Goal: Task Accomplishment & Management: Manage account settings

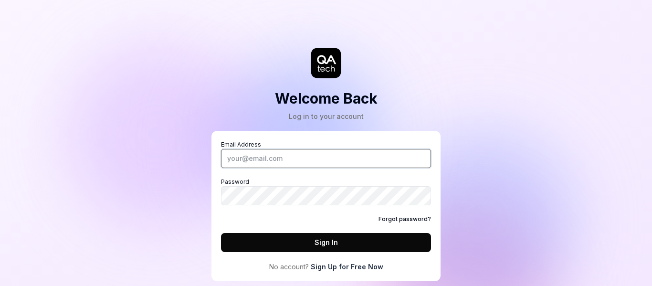
click at [295, 162] on input "Email Address" at bounding box center [326, 158] width 210 height 19
type input "[EMAIL_ADDRESS][DOMAIN_NAME]"
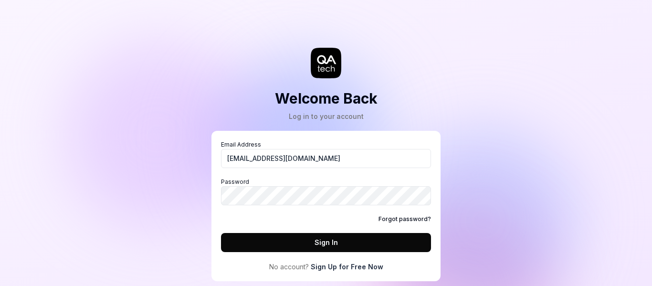
click at [234, 243] on button "Sign In" at bounding box center [326, 242] width 210 height 19
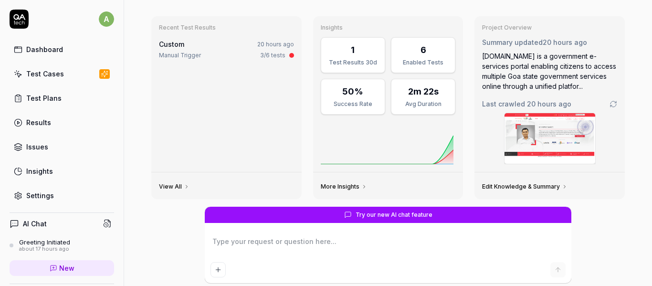
scroll to position [128, 0]
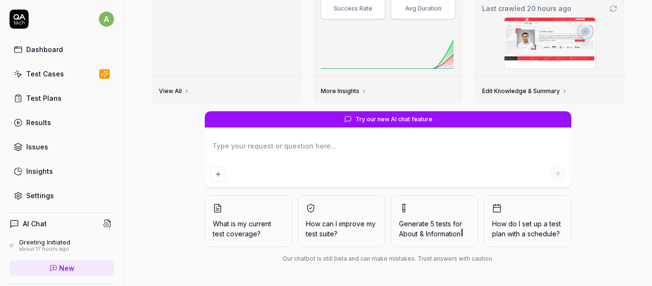
type textarea "*"
type textarea "H"
type textarea "*"
type textarea "Ho"
type textarea "*"
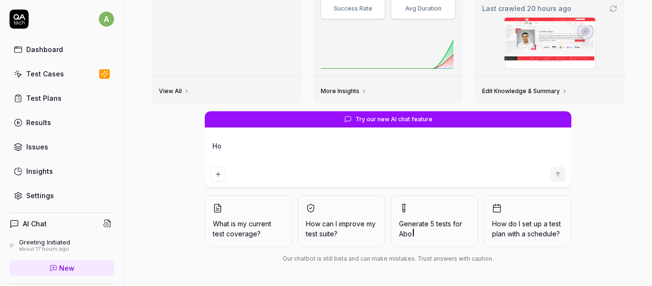
type textarea "How"
type textarea "*"
type textarea "How"
type textarea "*"
type textarea "How t"
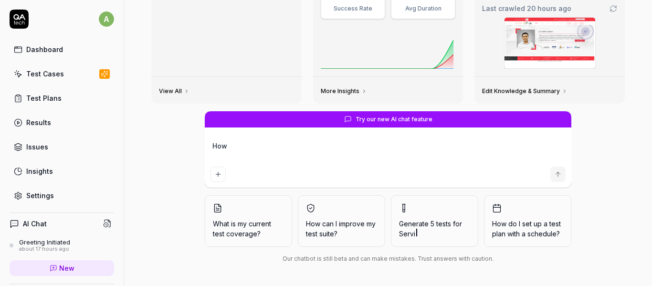
type textarea "*"
type textarea "How to"
type textarea "*"
type textarea "How to"
type textarea "*"
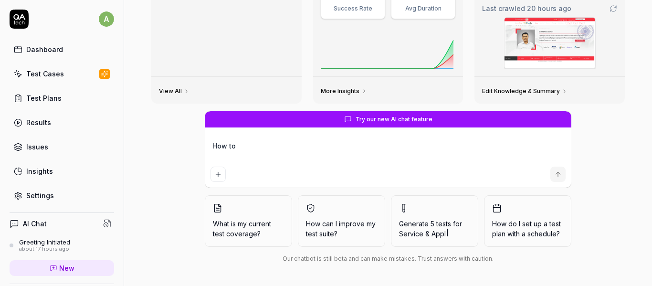
type textarea "How to c"
type textarea "*"
type textarea "How to co"
type textarea "*"
type textarea "How to coo"
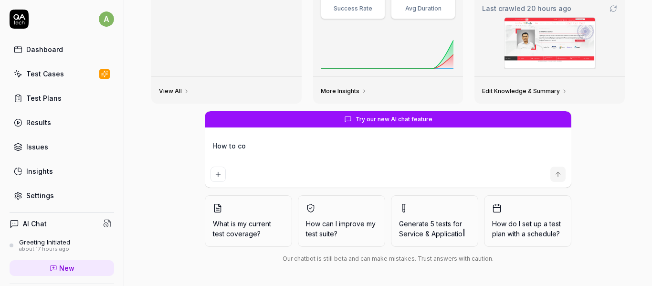
type textarea "*"
type textarea "How to [PERSON_NAME]"
type textarea "*"
type textarea "How to coonn"
type textarea "*"
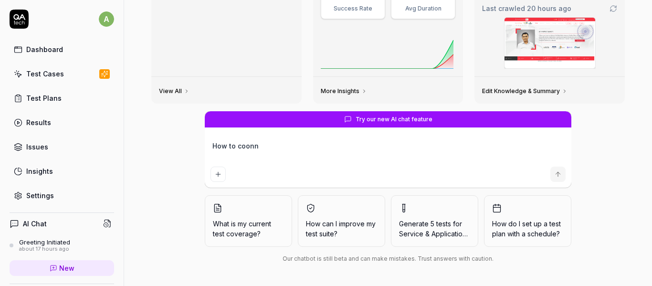
type textarea "How to [PERSON_NAME]"
type textarea "*"
type textarea "How to coo"
type textarea "*"
type textarea "How to co"
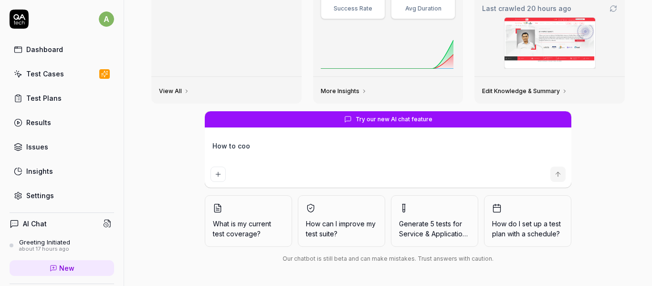
type textarea "*"
type textarea "How to con"
type textarea "*"
type textarea "How to conn"
type textarea "*"
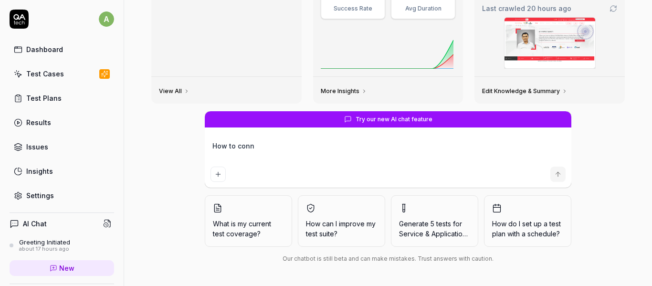
type textarea "How to conne"
type textarea "*"
type textarea "How to connec"
type textarea "*"
type textarea "How to connect"
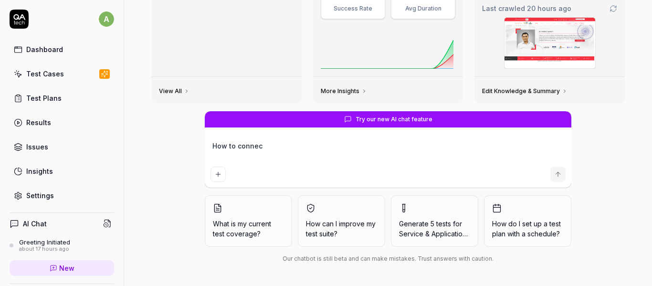
type textarea "*"
type textarea "How to connect"
type textarea "*"
type textarea "How to connect t"
type textarea "*"
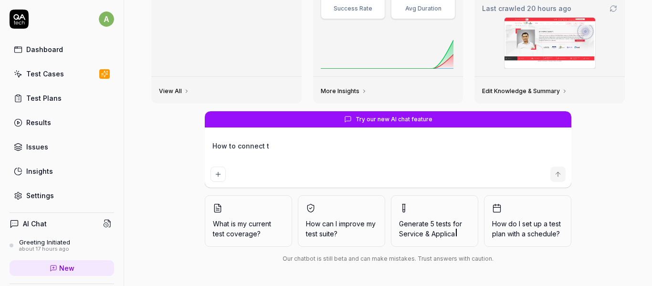
type textarea "How to connect th"
type textarea "*"
type textarea "How to connect thr"
type textarea "*"
type textarea "How to connect thro"
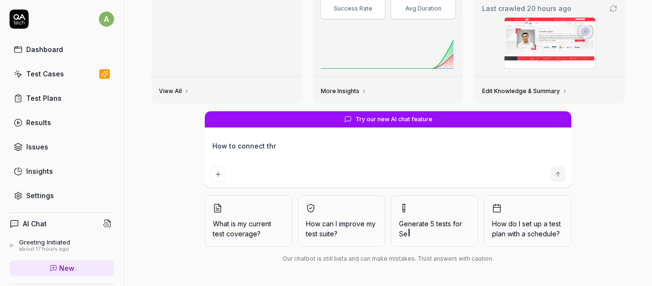
type textarea "*"
type textarea "How to connect throu"
type textarea "*"
type textarea "How to connect throug"
type textarea "*"
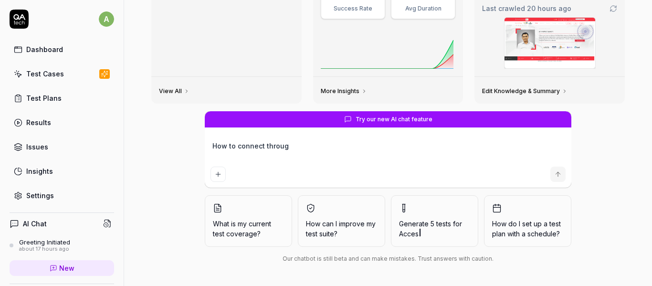
type textarea "How to connect through"
type textarea "*"
type textarea "How to connect through"
type textarea "*"
type textarea "How to connect through N"
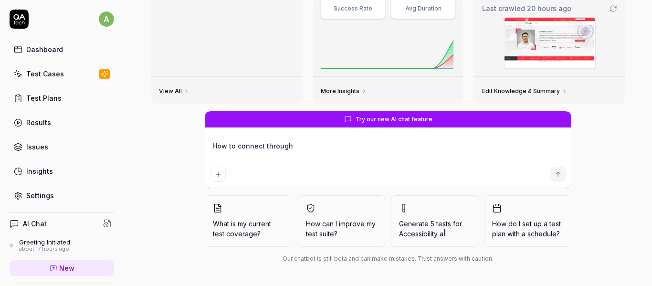
type textarea "*"
type textarea "How to connect through Ng"
type textarea "*"
type textarea "How to connect through Ngr"
type textarea "*"
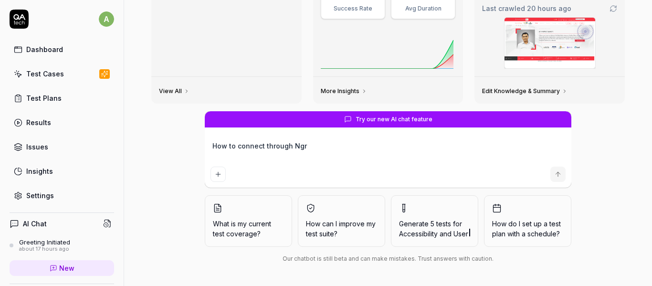
type textarea "How to connect through Ngro"
type textarea "*"
type textarea "How to connect through Ngrok"
type textarea "*"
type textarea "How to connect through Ngrok"
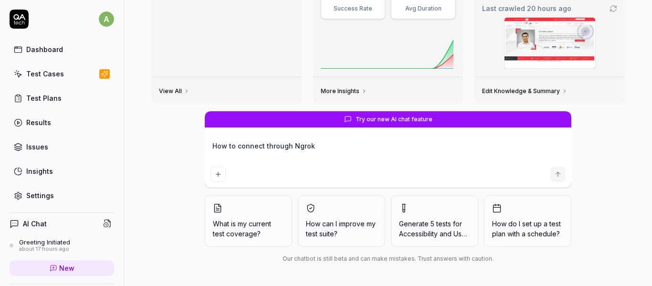
type textarea "*"
type textarea "How to connect through Ngrok w"
type textarea "*"
type textarea "How to connect through Ngrok wi"
type textarea "*"
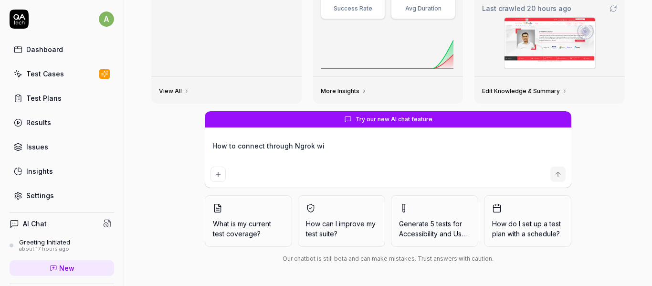
type textarea "How to connect through Ngrok wit"
type textarea "*"
type textarea "How to connect through Ngrok with"
type textarea "*"
type textarea "How to connect through Ngrok with"
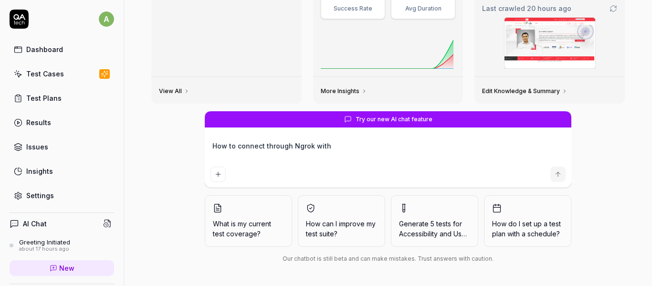
type textarea "*"
type textarea "How to connect through Ngrok with t"
type textarea "*"
type textarea "How to connect through Ngrok with th"
type textarea "*"
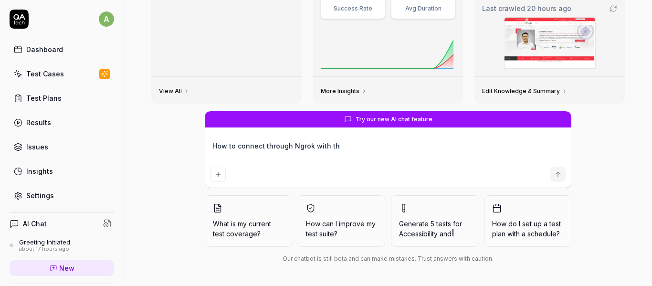
type textarea "How to connect through Ngrok with thi"
type textarea "*"
type textarea "How to connect through Ngrok with this"
type textarea "*"
type textarea "How to connect through Ngrok with this"
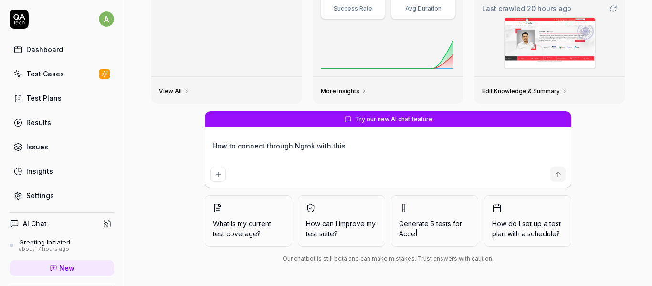
type textarea "*"
type textarea "How to connect through Ngrok with this q"
type textarea "*"
type textarea "How to connect through Ngrok with this qa"
type textarea "*"
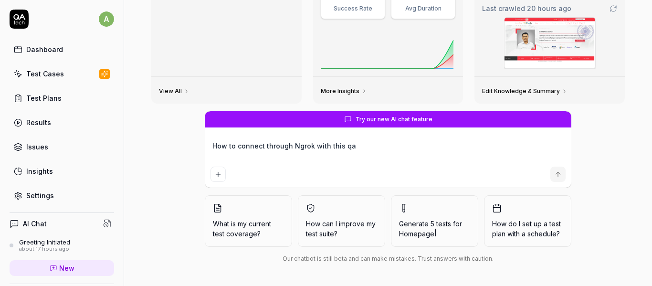
type textarea "How to connect through Ngrok with this qa"
type textarea "*"
type textarea "How to connect through Ngrok with this qa t"
type textarea "*"
type textarea "How to connect through Ngrok with this qa te"
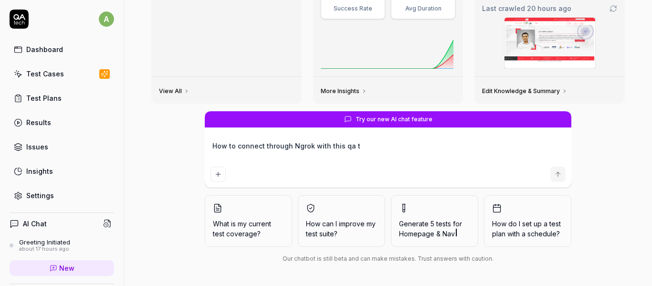
type textarea "*"
type textarea "How to connect through Ngrok with this qa tes"
type textarea "*"
type textarea "How to connect through Ngrok with this qa test"
type textarea "*"
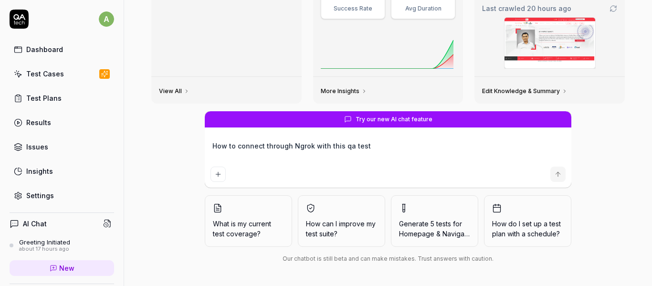
type textarea "How to connect through Ngrok with this qa test"
type textarea "*"
type textarea "How to connect through Ngrok with this qa test t"
type textarea "*"
type textarea "How to connect through Ngrok with this qa test tu"
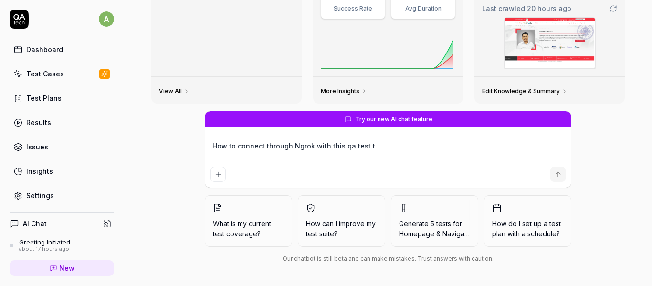
type textarea "*"
type textarea "How to connect through Ngrok with this qa test tun"
type textarea "*"
type textarea "How to connect through Ngrok with this qa test tunn"
type textarea "*"
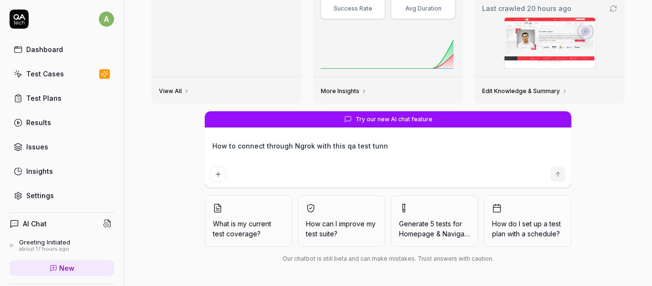
type textarea "How to connect through Ngrok with this qa test tunne"
type textarea "*"
type textarea "How to connect through Ngrok with this qa test tunnel"
type textarea "*"
type textarea "How to connect through Ngrok with this qa test [PERSON_NAME]"
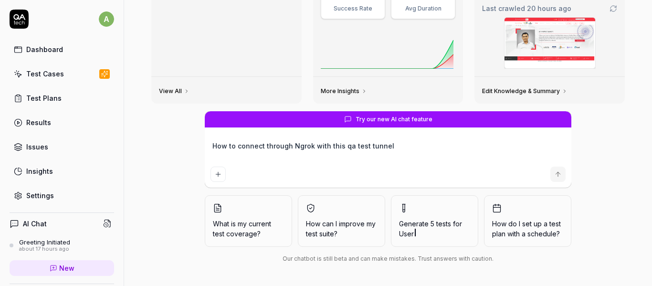
type textarea "*"
type textarea "How to connect through Ngrok with this qa test tunnelli"
type textarea "*"
type textarea "How to connect through Ngrok with this qa test tunnellin"
type textarea "*"
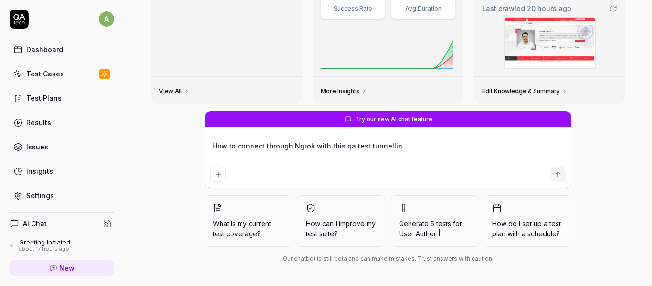
type textarea "How to connect through Ngrok with this qa test tunnelling"
type textarea "*"
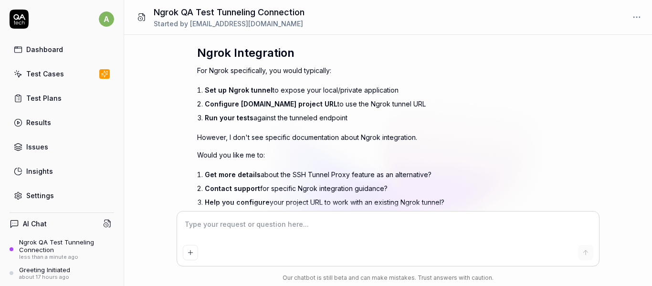
scroll to position [277, 0]
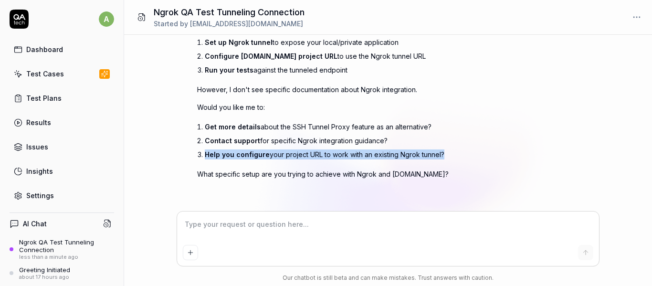
drag, startPoint x: 440, startPoint y: 154, endPoint x: 202, endPoint y: 152, distance: 238.3
click at [205, 152] on li "Help you configure your project URL to work with an existing Ngrok tunnel?" at bounding box center [368, 155] width 327 height 14
copy li "Help you configure your project URL to work with an existing Ngrok tunnel"
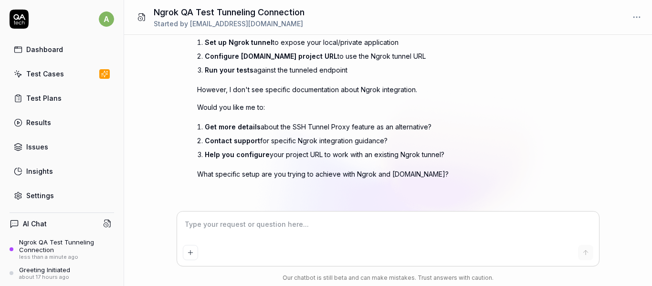
click at [234, 225] on textarea at bounding box center [388, 229] width 411 height 24
paste textarea "Help you configure your project URL to work with an existing Ngrok tunnel"
type textarea "*"
type textarea "Help you configure your project URL to work with an existing Ngrok tunnel"
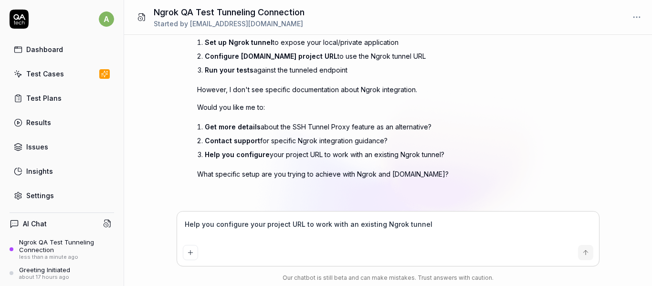
click at [207, 225] on textarea "Help you configure your project URL to work with an existing Ngrok tunnel" at bounding box center [388, 229] width 411 height 24
type textarea "*"
type textarea "Help mconfigure your project URL to work with an existing Ngrok tunnel"
type textarea "*"
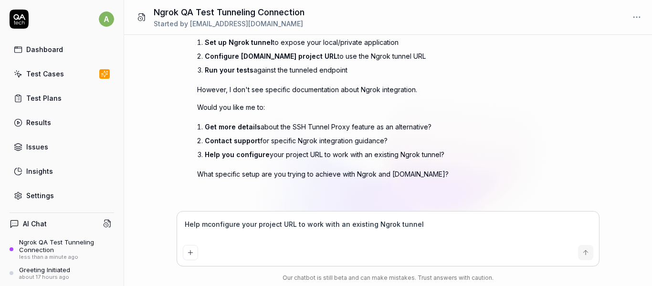
type textarea "Help meconfigure your project URL to work with an existing Ngrok tunnel"
type textarea "*"
type textarea "Help me configure your project URL to work with an existing Ngrok tunnel"
click at [251, 223] on textarea "Help me configure your project URL to work with an existing Ngrok tunnel" at bounding box center [388, 229] width 411 height 24
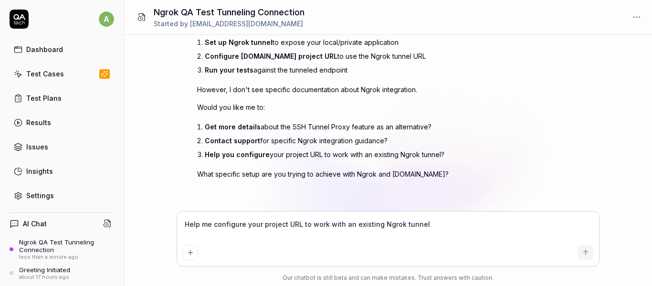
type textarea "*"
type textarea "Help me configure mproject URL to work with an existing Ngrok tunnel"
type textarea "*"
type textarea "Help me configure myproject URL to work with an existing Ngrok tunnel"
type textarea "*"
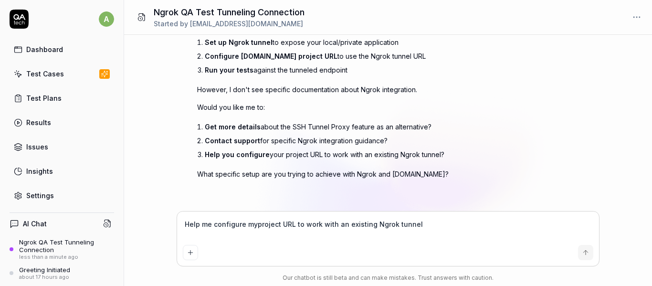
type textarea "Help me configure my project URL to work with an existing Ngrok tunnel"
click at [351, 225] on textarea "Help me configure my project URL to work with an existing Ngrok tunnel" at bounding box center [388, 229] width 411 height 24
type textarea "*"
type textarea "Help me configure my project URL to work with an nNgrok tunnel"
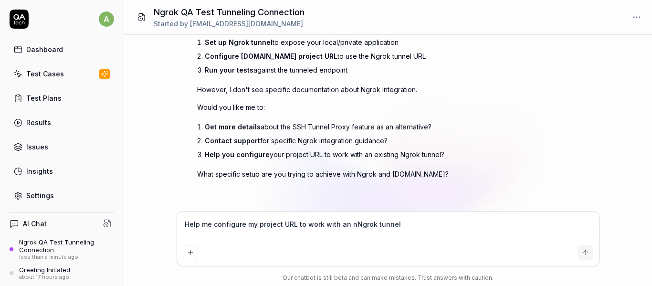
type textarea "*"
type textarea "Help me configure my project URL to work with an neNgrok tunnel"
type textarea "*"
type textarea "Help me configure my project URL to work with an newNgrok tunnel"
type textarea "*"
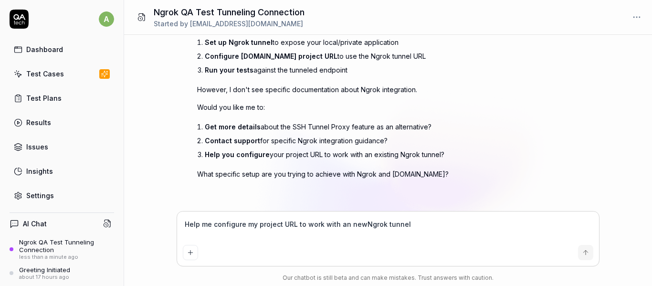
type textarea "Help me configure my project URL to work with an new Ngrok tunnel"
type textarea "*"
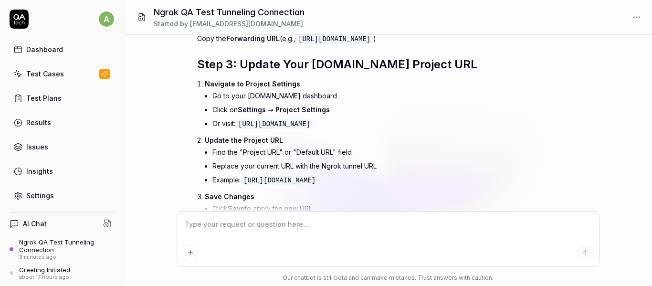
scroll to position [925, 0]
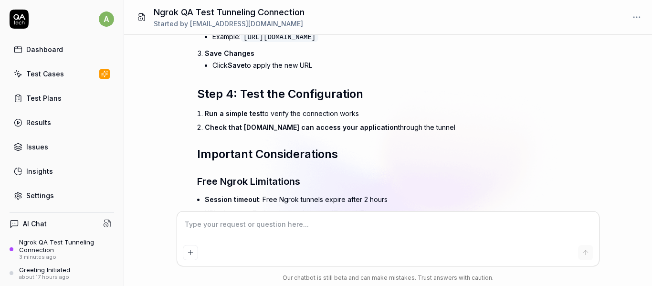
paste textarea "[URL][TECHNICAL_ID]"
type textarea "*"
type textarea "[URL][TECHNICAL_ID]"
type textarea "*"
type textarea "[URL][TECHNICAL_ID]"
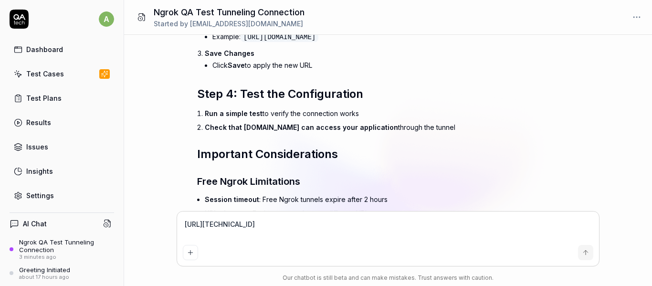
type textarea "*"
type textarea "[URL][TECHNICAL_ID] I"
type textarea "*"
type textarea "[URL][TECHNICAL_ID] I"
type textarea "*"
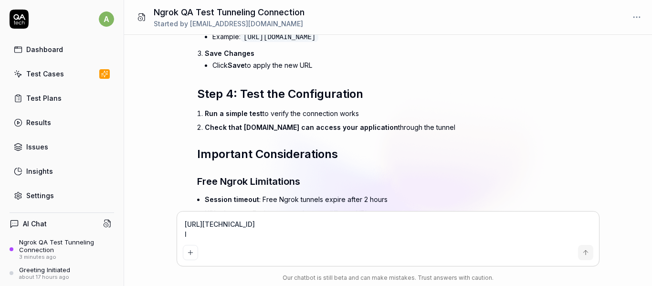
type textarea "[URL][TECHNICAL_ID] I n"
type textarea "*"
type textarea "[URL][TECHNICAL_ID] I ne"
type textarea "*"
type textarea "[URL][TECHNICAL_ID] I nee"
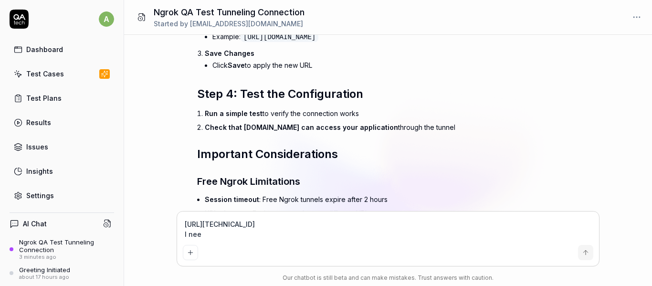
type textarea "*"
type textarea "[URL][TECHNICAL_ID] I need"
type textarea "*"
type textarea "[URL][TECHNICAL_ID] I need"
type textarea "*"
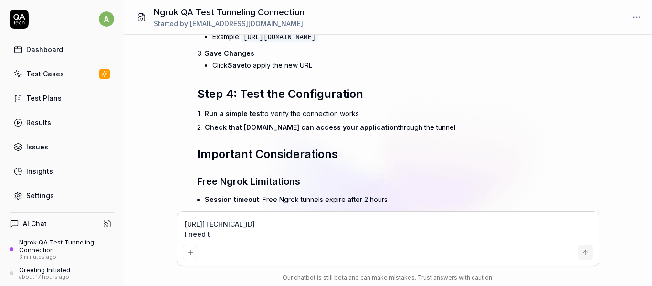
type textarea "[URL][TECHNICAL_ID] I need to"
type textarea "*"
type textarea "[URL][TECHNICAL_ID] I need to"
type textarea "*"
type textarea "[URL][TECHNICAL_ID] I need to c"
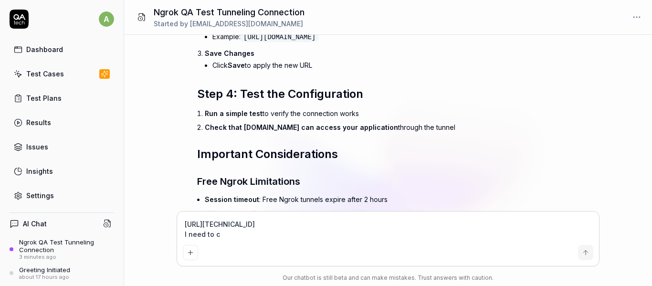
type textarea "*"
type textarea "[URL][TECHNICAL_ID] I need to co"
type textarea "*"
type textarea "[URL][TECHNICAL_ID] I need to con"
type textarea "*"
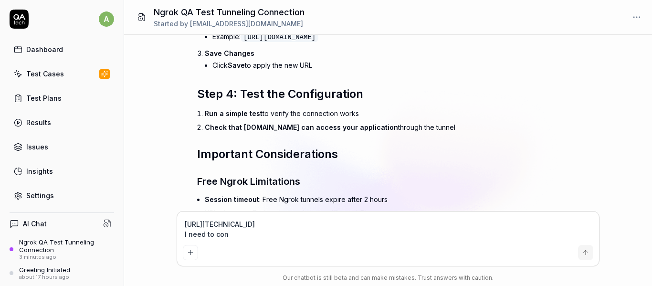
type textarea "[URL][TECHNICAL_ID] I need to conf"
type textarea "*"
type textarea "[URL][TECHNICAL_ID] I need to confi"
type textarea "*"
type textarea "[URL][TECHNICAL_ID] I need to config"
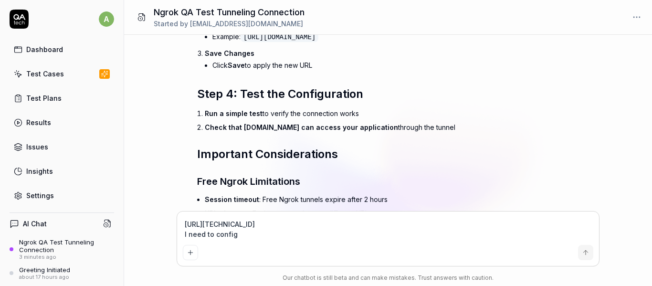
type textarea "*"
type textarea "[URL][TECHNICAL_ID] I need to configu"
type textarea "*"
type textarea "[URL][TECHNICAL_ID] I need to configur"
type textarea "*"
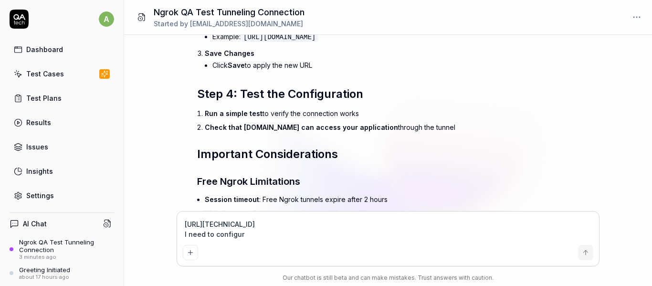
type textarea "[URL][TECHNICAL_ID] I need to configure"
type textarea "*"
type textarea "[URL][TECHNICAL_ID] I need to configure"
type textarea "*"
type textarea "[URL][TECHNICAL_ID] I need to configure f"
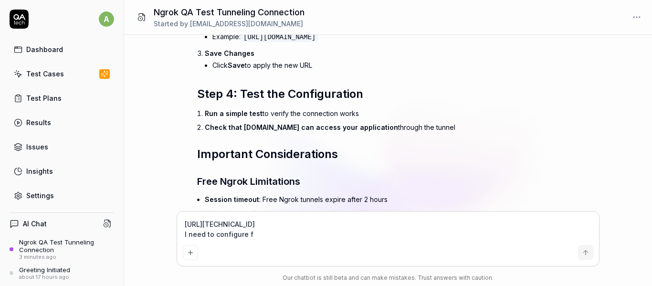
type textarea "*"
type textarea "[URL][TECHNICAL_ID] I need to configure fo"
type textarea "*"
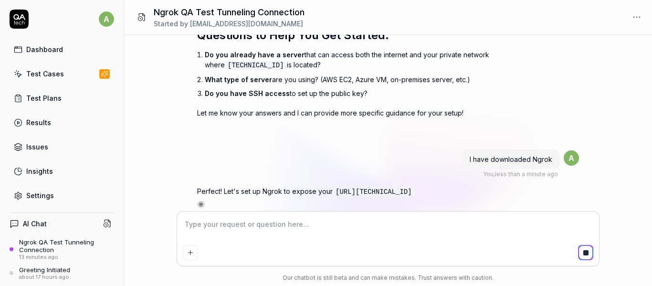
scroll to position [3331, 0]
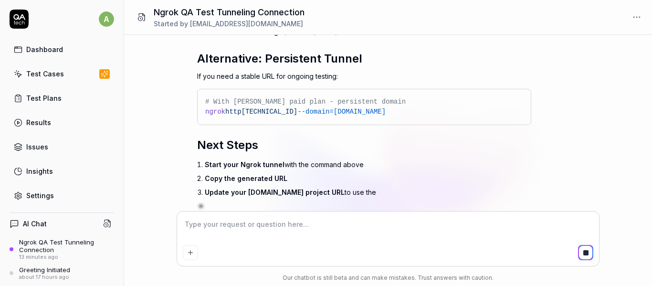
click at [597, 128] on div "How to connect through Ngrok with this qa test tunnelling You , 14 minutes ago …" at bounding box center [388, 123] width 528 height 177
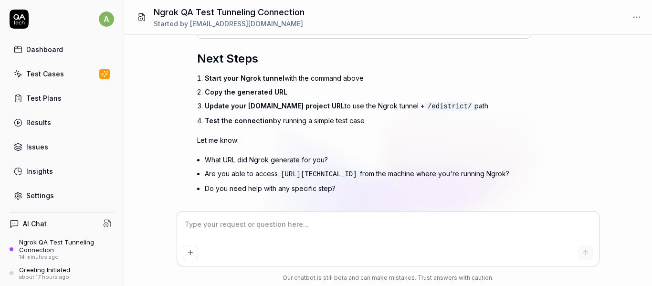
scroll to position [4474, 0]
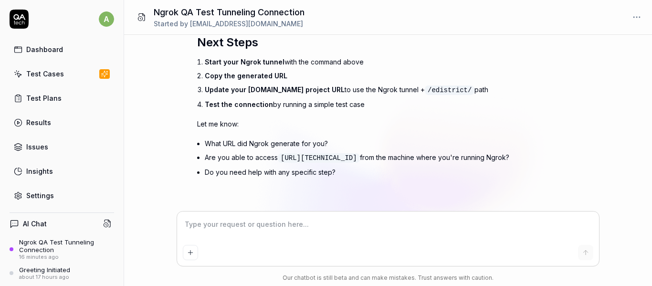
click at [34, 191] on div "Settings" at bounding box center [40, 196] width 28 height 10
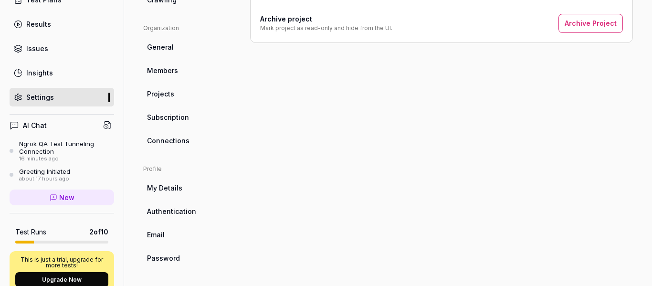
scroll to position [224, 0]
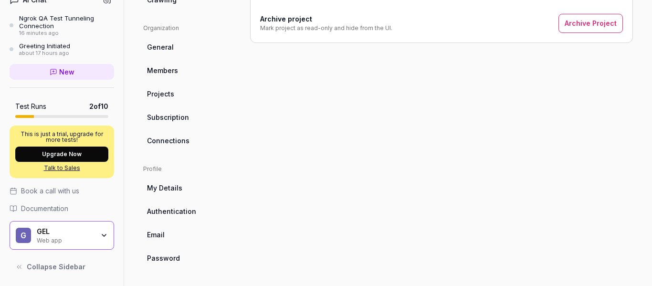
click at [100, 237] on icon "button" at bounding box center [104, 236] width 8 height 8
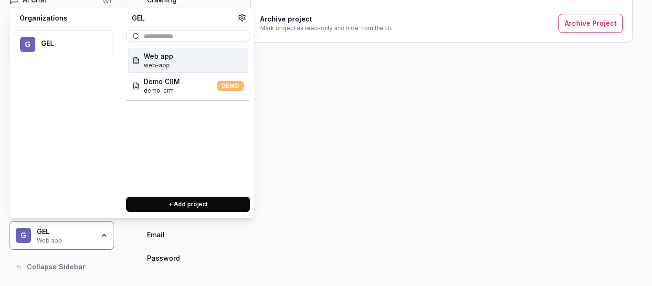
click at [100, 234] on icon "button" at bounding box center [104, 236] width 8 height 8
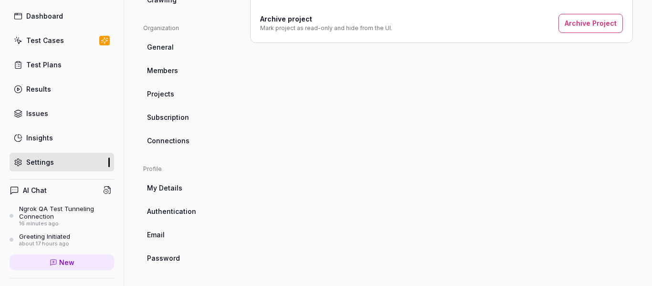
scroll to position [33, 0]
click at [74, 139] on link "Insights" at bounding box center [62, 138] width 105 height 19
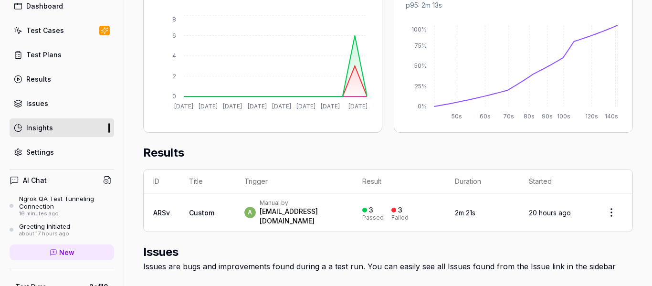
scroll to position [96, 0]
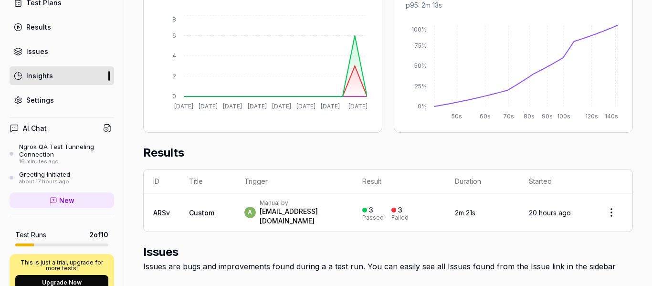
click at [40, 100] on div "Settings" at bounding box center [40, 100] width 28 height 10
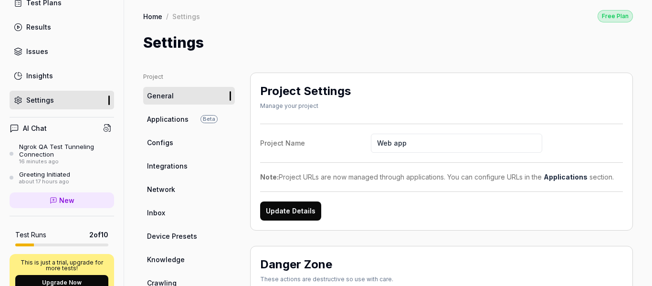
click at [188, 141] on link "Configs" at bounding box center [189, 143] width 92 height 18
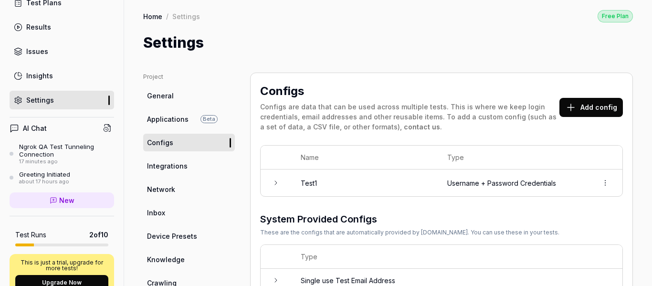
scroll to position [96, 0]
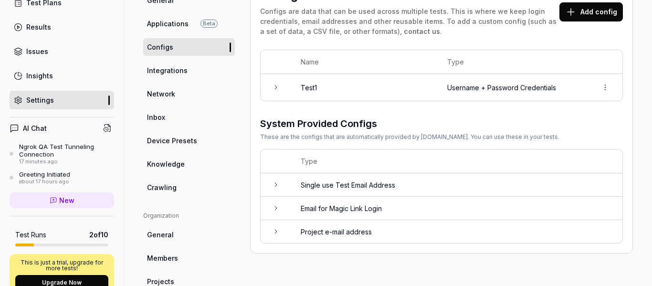
click at [169, 95] on span "Network" at bounding box center [161, 94] width 28 height 10
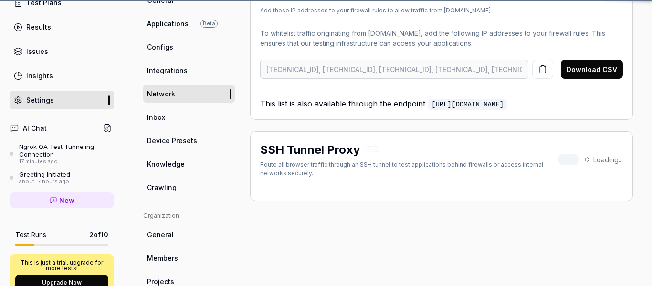
scroll to position [73, 0]
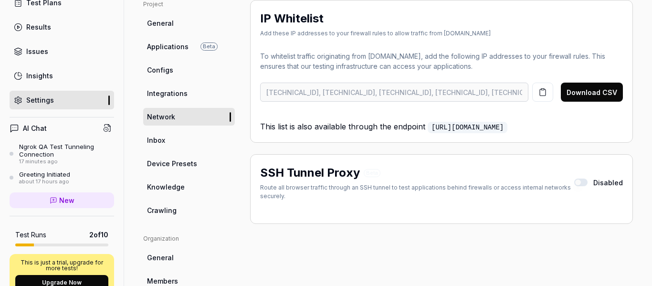
click at [577, 181] on button "button" at bounding box center [580, 183] width 13 height 8
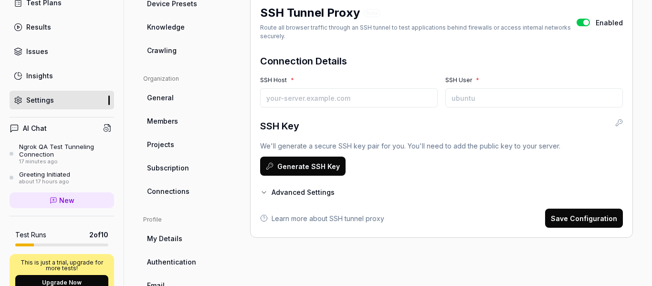
scroll to position [216, 0]
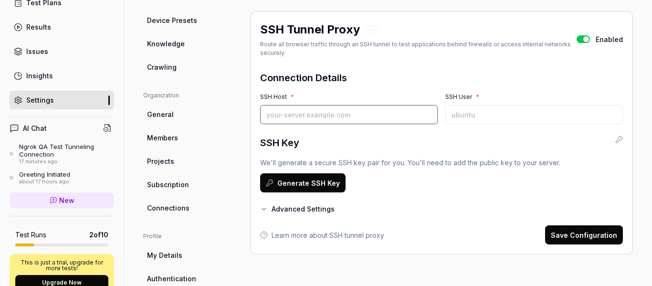
click at [328, 118] on input "SSH Host *" at bounding box center [349, 114] width 178 height 19
click at [267, 214] on form "Connection Details SSH Host * SSH User * SSH Key We'll generate a secure SSH ke…" at bounding box center [441, 158] width 363 height 174
click at [268, 211] on button "Advanced Settings" at bounding box center [297, 209] width 74 height 10
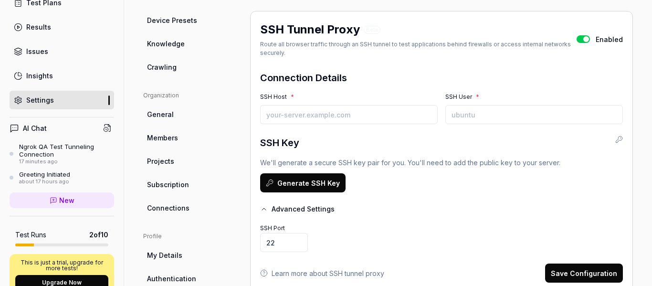
click at [263, 210] on icon "button" at bounding box center [264, 209] width 8 height 8
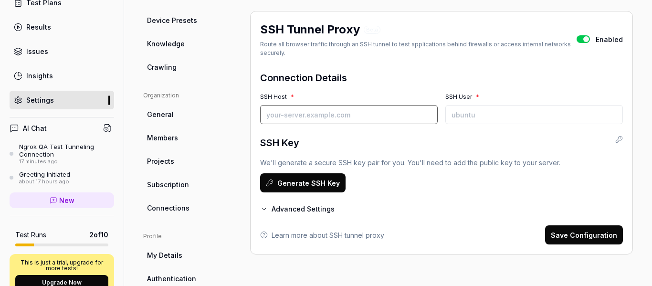
click at [308, 120] on input "SSH Host *" at bounding box center [349, 114] width 178 height 19
paste input "[URL][TECHNICAL_ID]"
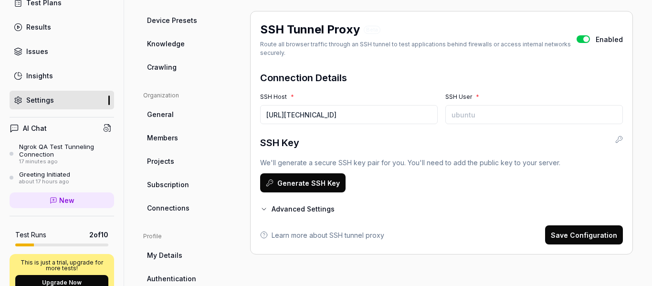
click at [423, 139] on div "SSH Key" at bounding box center [441, 143] width 363 height 14
click at [478, 118] on input "SSH User *" at bounding box center [535, 114] width 178 height 19
click at [485, 140] on div "SSH Key" at bounding box center [441, 143] width 363 height 14
click at [316, 179] on button "Generate SSH Key" at bounding box center [302, 182] width 85 height 19
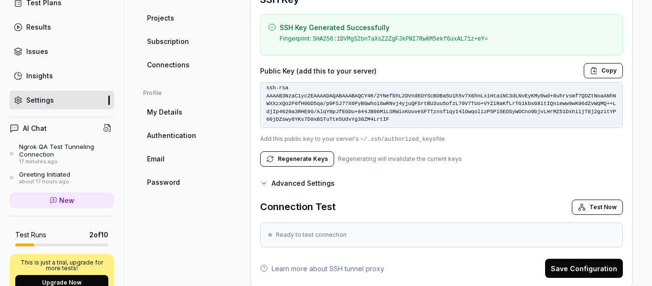
scroll to position [0, 0]
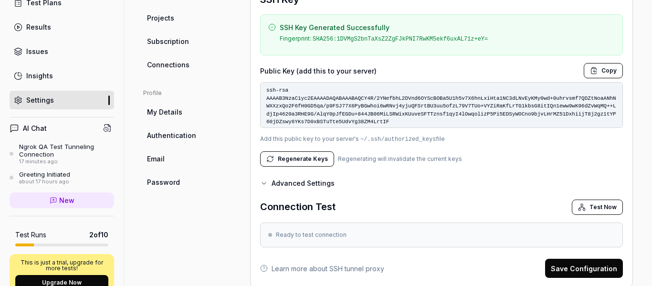
drag, startPoint x: 339, startPoint y: 123, endPoint x: 252, endPoint y: 83, distance: 96.0
click at [252, 83] on div "SSH Tunnel Proxy Beta Route all browser traffic through an SSH tunnel to test a…" at bounding box center [441, 78] width 383 height 420
